Goal: Task Accomplishment & Management: Complete application form

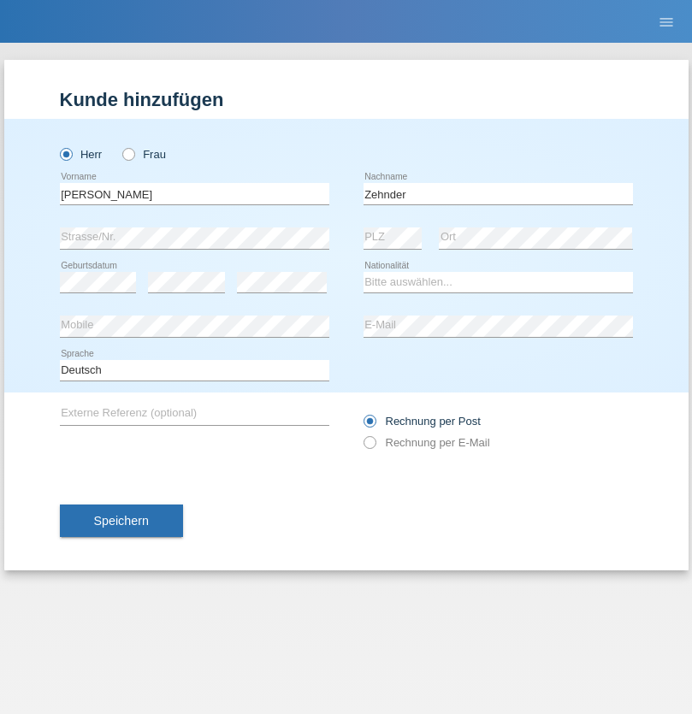
type input "[PERSON_NAME]"
select select "CH"
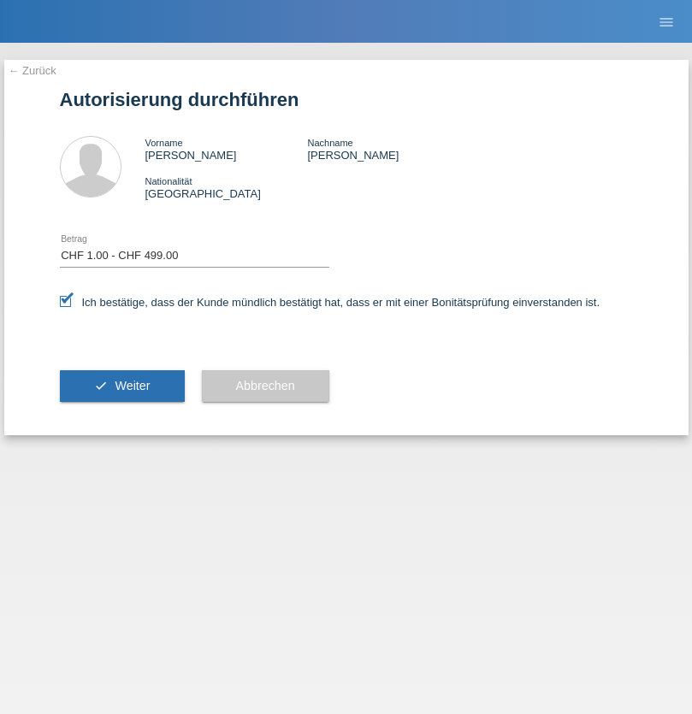
select select "1"
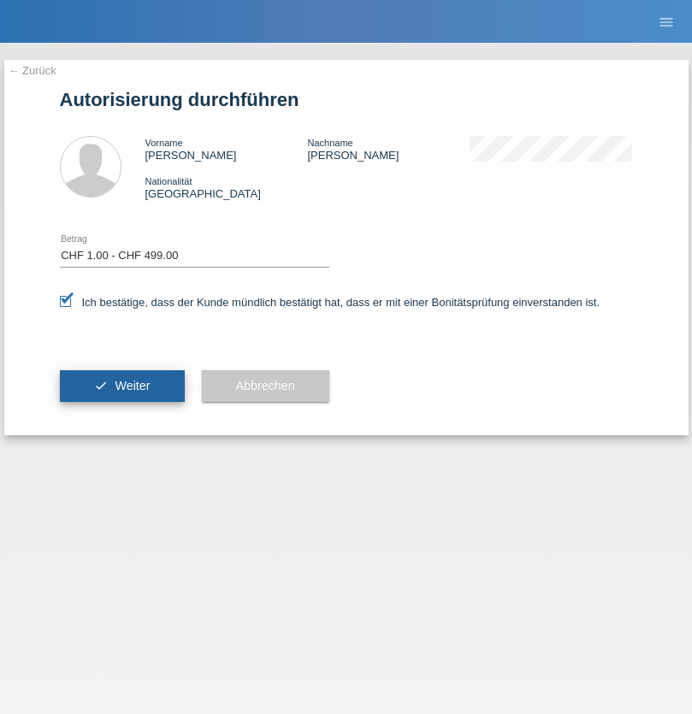
click at [121, 386] on span "Weiter" at bounding box center [132, 386] width 35 height 14
